Goal: Transaction & Acquisition: Purchase product/service

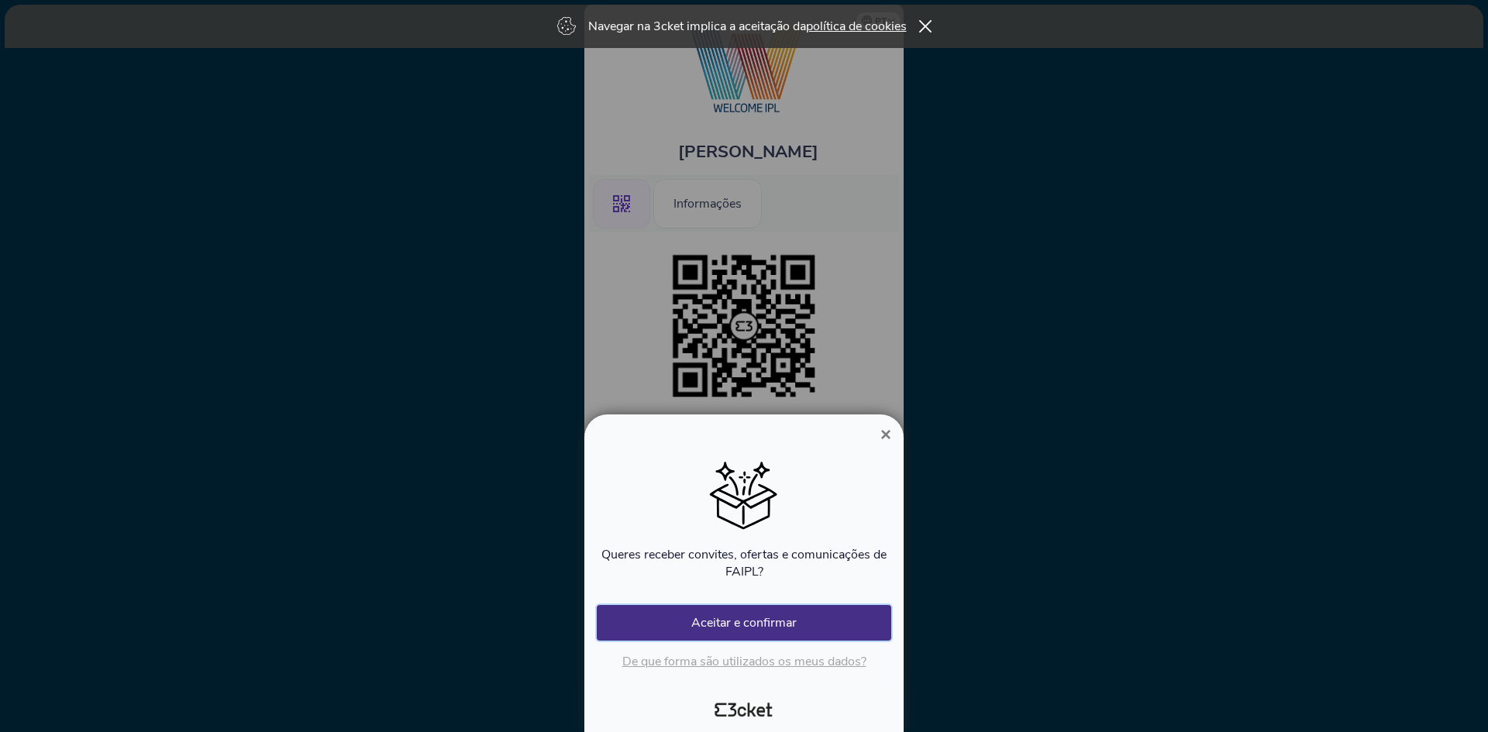
click at [722, 628] on button "Aceitar e confirmar" at bounding box center [744, 623] width 295 height 36
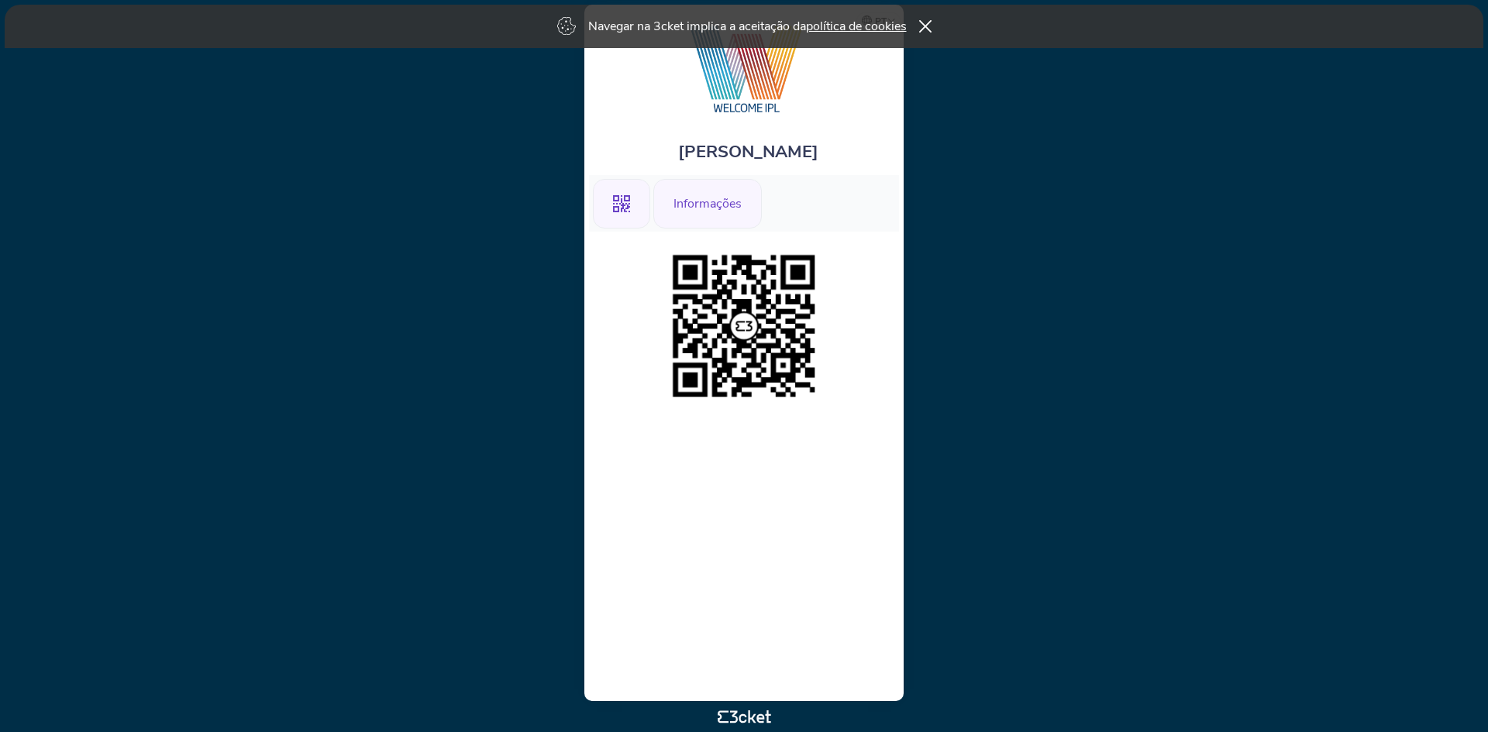
click at [746, 199] on div "Informações" at bounding box center [707, 204] width 109 height 50
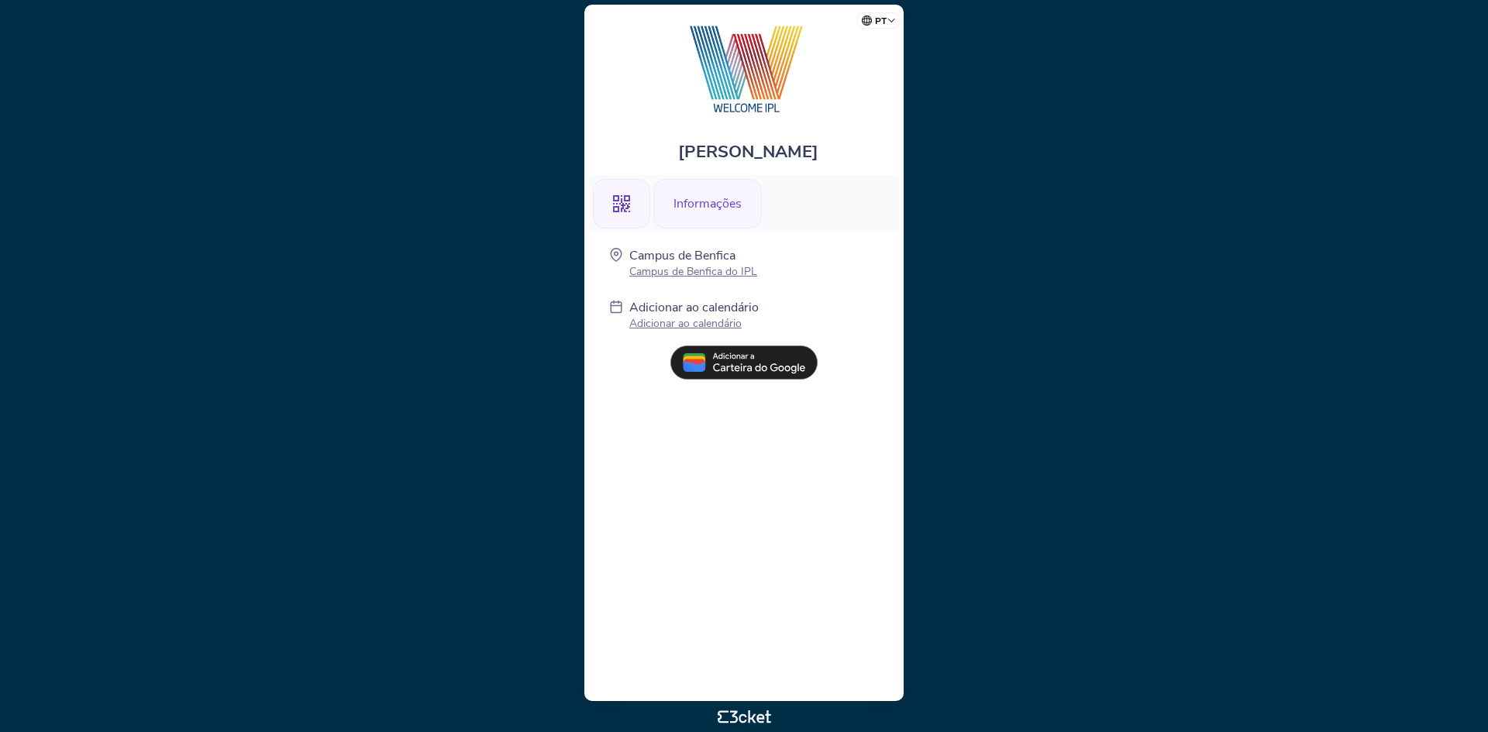
click at [623, 202] on icon ".st0{fill-rule:evenodd;clip-rule:evenodd;}" at bounding box center [621, 203] width 17 height 17
